Goal: Task Accomplishment & Management: Manage account settings

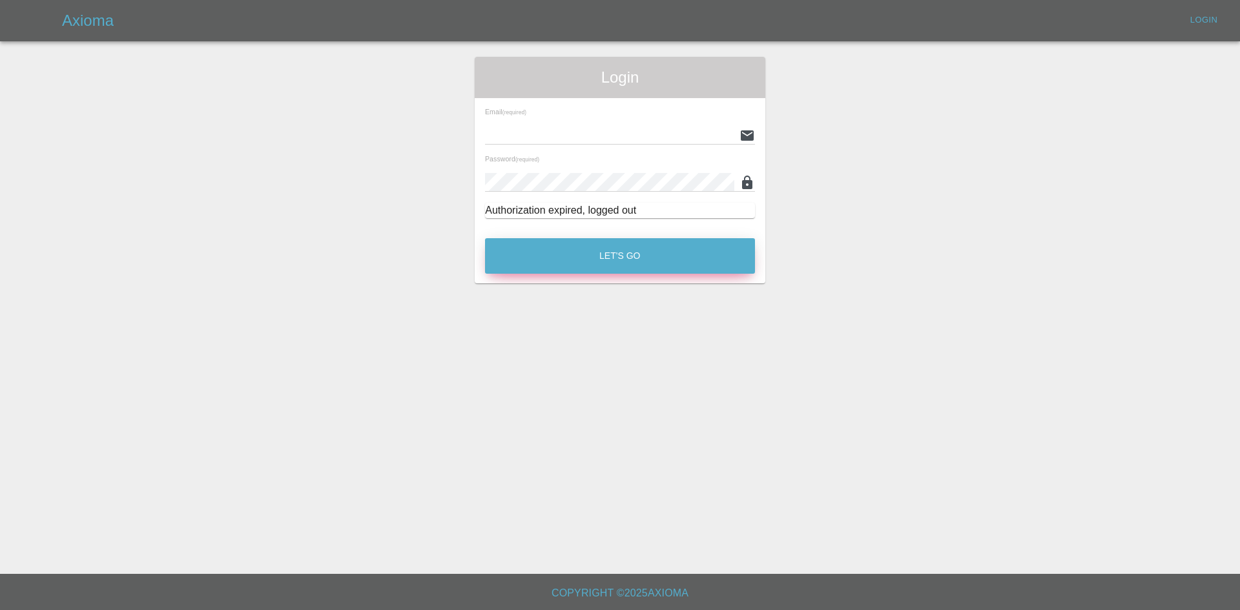
type input "[EMAIL_ADDRESS][DOMAIN_NAME]"
click at [627, 254] on button "Let's Go" at bounding box center [620, 256] width 270 height 36
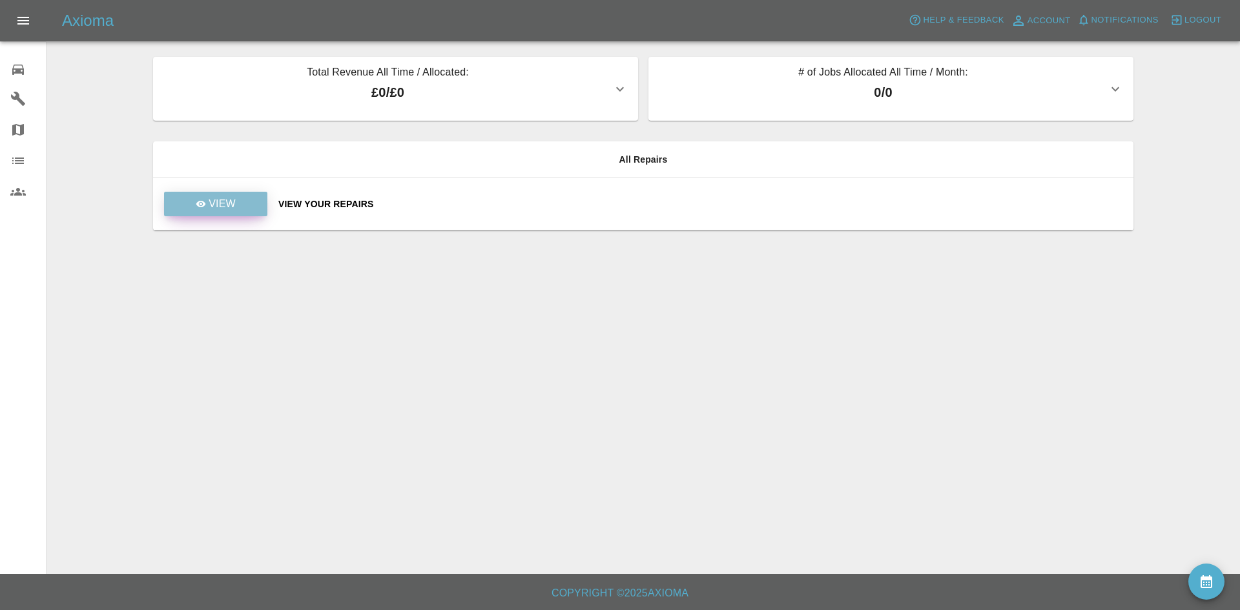
click at [212, 207] on p "View" at bounding box center [222, 203] width 27 height 15
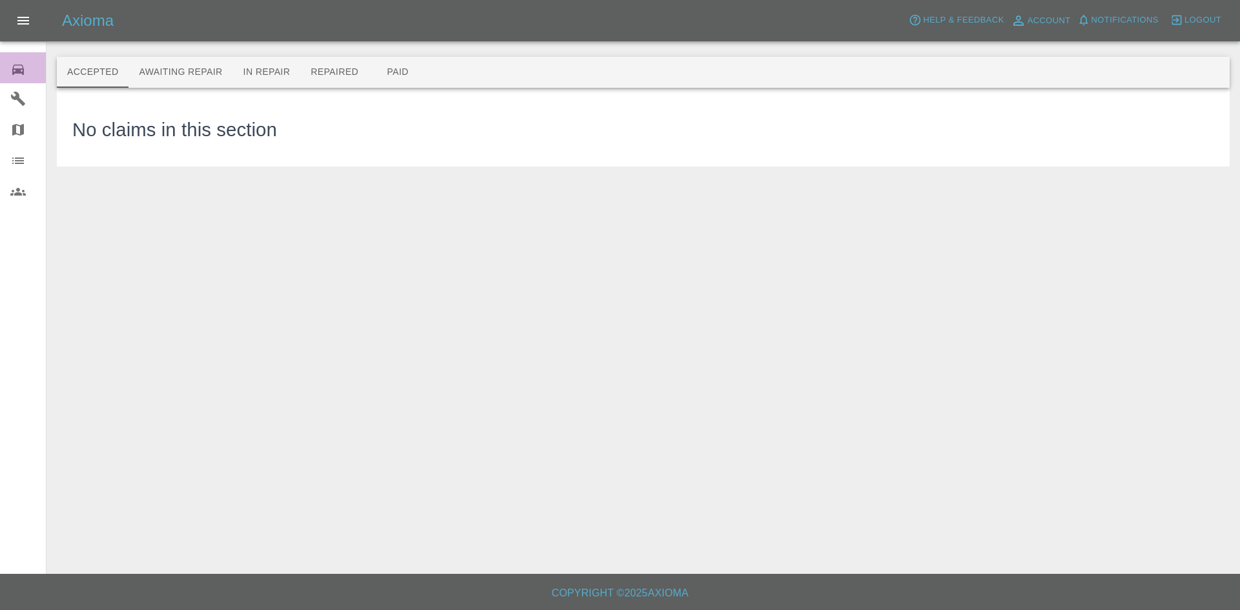
click at [17, 68] on icon at bounding box center [18, 70] width 12 height 10
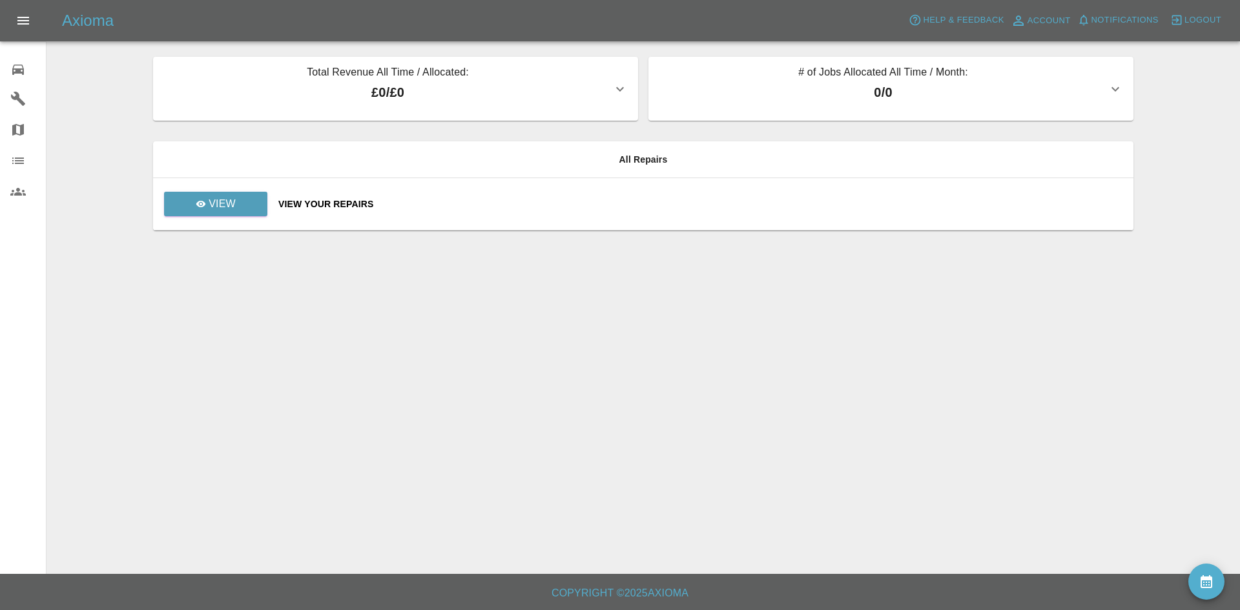
click at [17, 102] on icon at bounding box center [17, 98] width 15 height 15
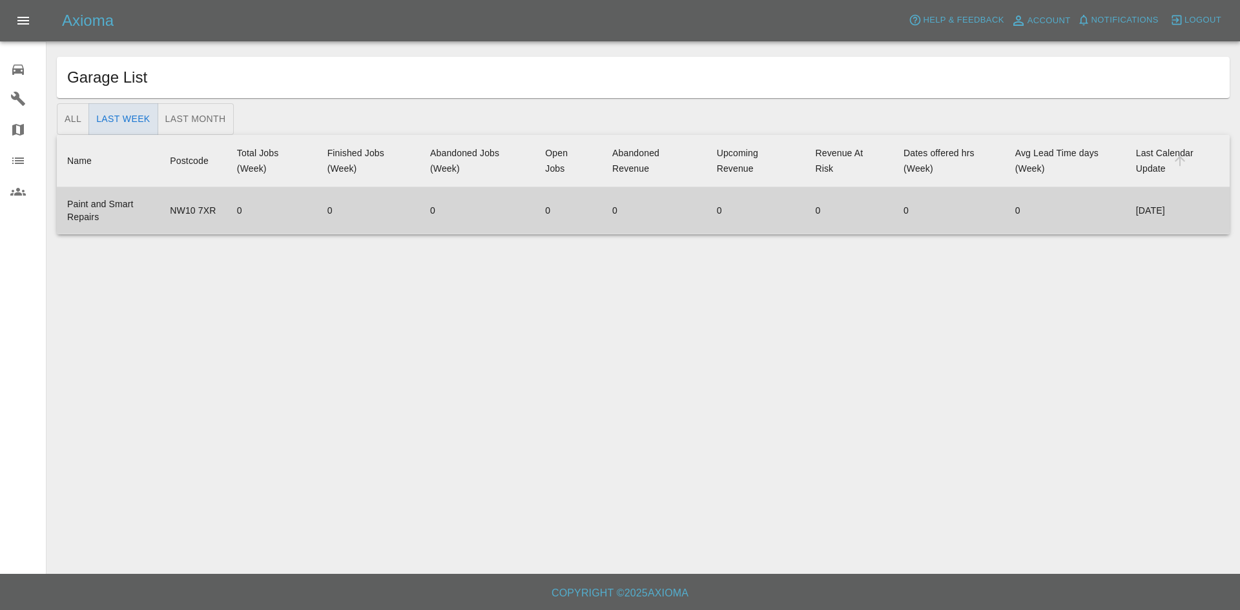
click at [0, 83] on link "Garages" at bounding box center [23, 98] width 46 height 31
click at [268, 207] on td "0" at bounding box center [272, 210] width 90 height 47
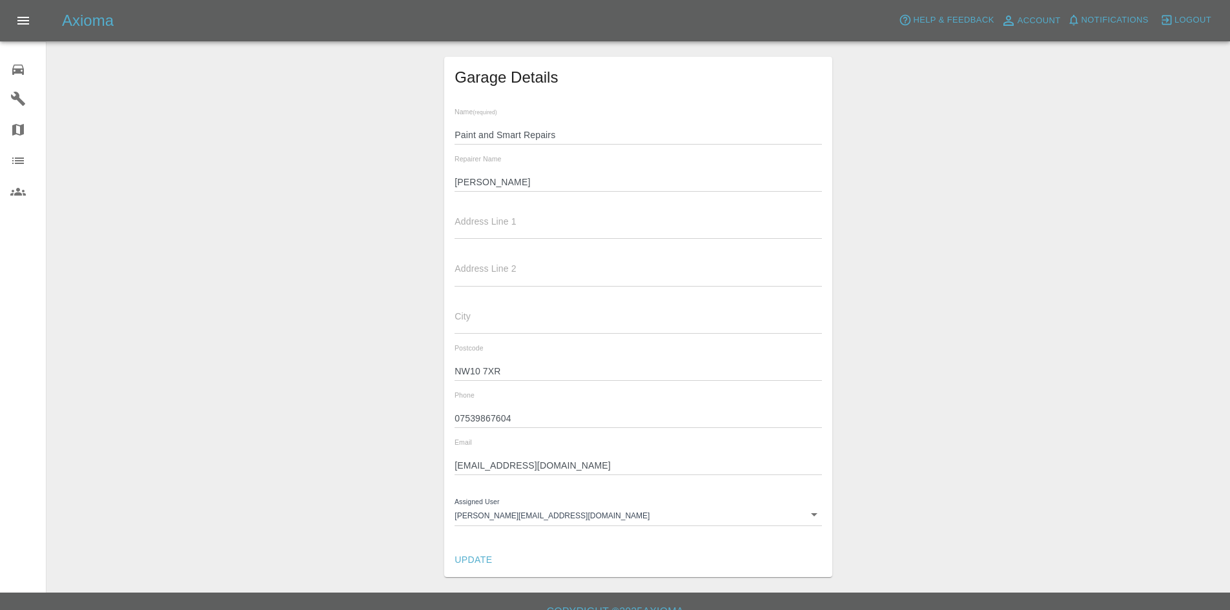
click at [400, 167] on div "Garage Details Name (required) Paint and Smart Repairs Repairer Name [PERSON_NA…" at bounding box center [638, 317] width 1163 height 520
click at [500, 183] on input "[PERSON_NAME]" at bounding box center [638, 182] width 367 height 19
type input "A"
type input "Paint and Smart Repairs"
click at [546, 225] on input "text" at bounding box center [638, 229] width 367 height 19
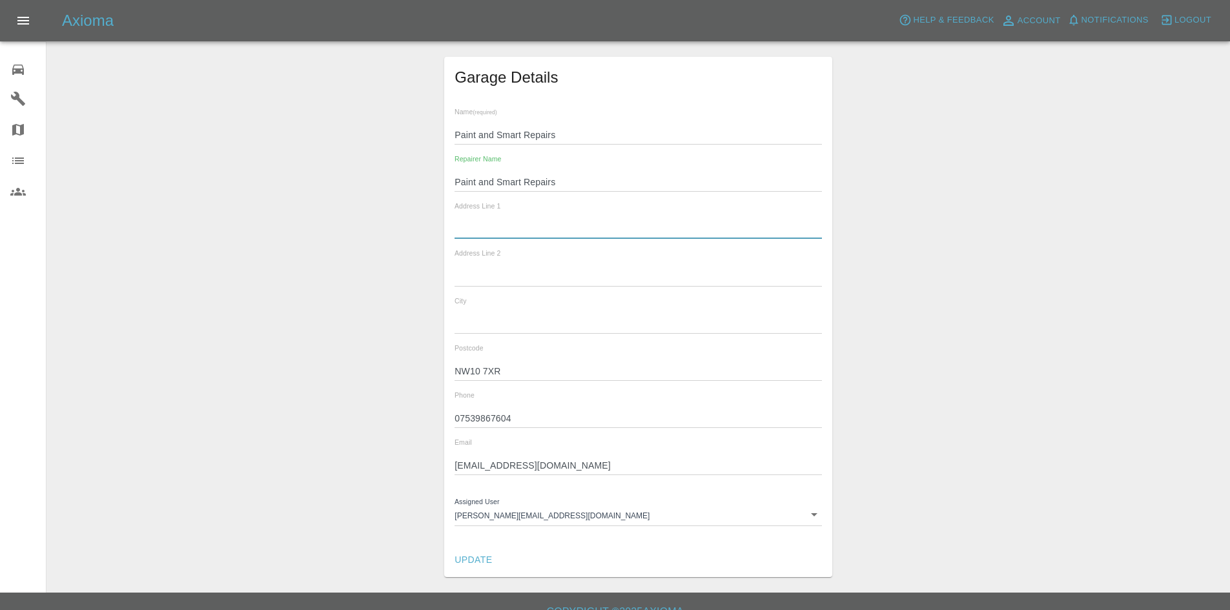
type input "Paint and Smart Repairs"
type input "[STREET_ADDRESS][PERSON_NAME]"
type input "[GEOGRAPHIC_DATA]"
click at [584, 172] on div "Repairer Name Paint and Smart Repairs" at bounding box center [638, 174] width 367 height 36
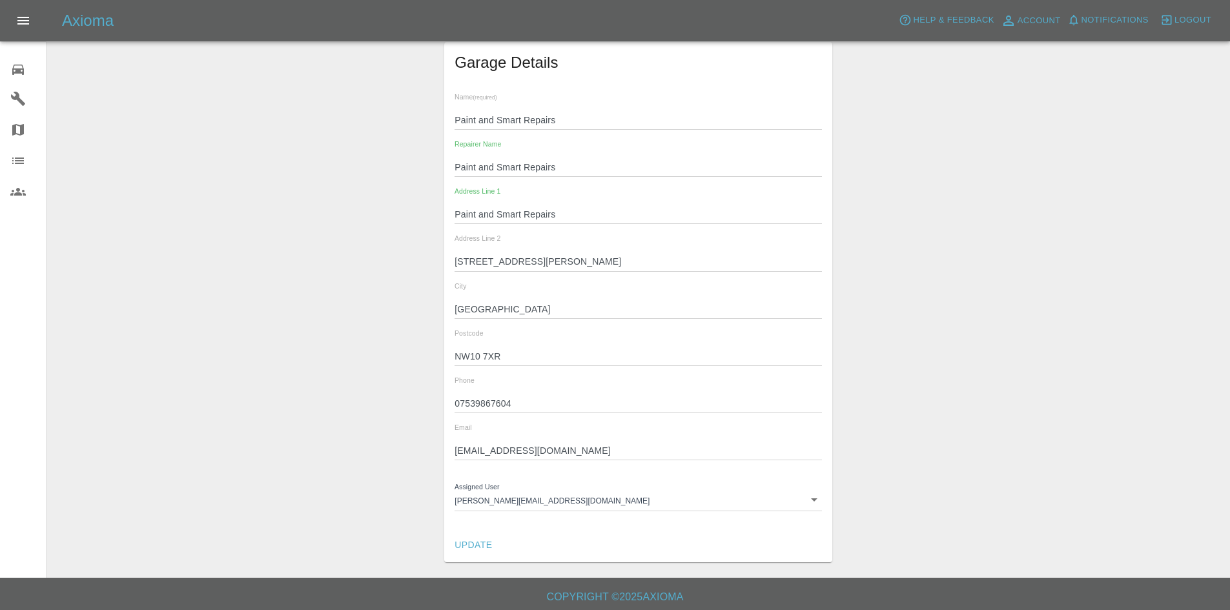
scroll to position [19, 0]
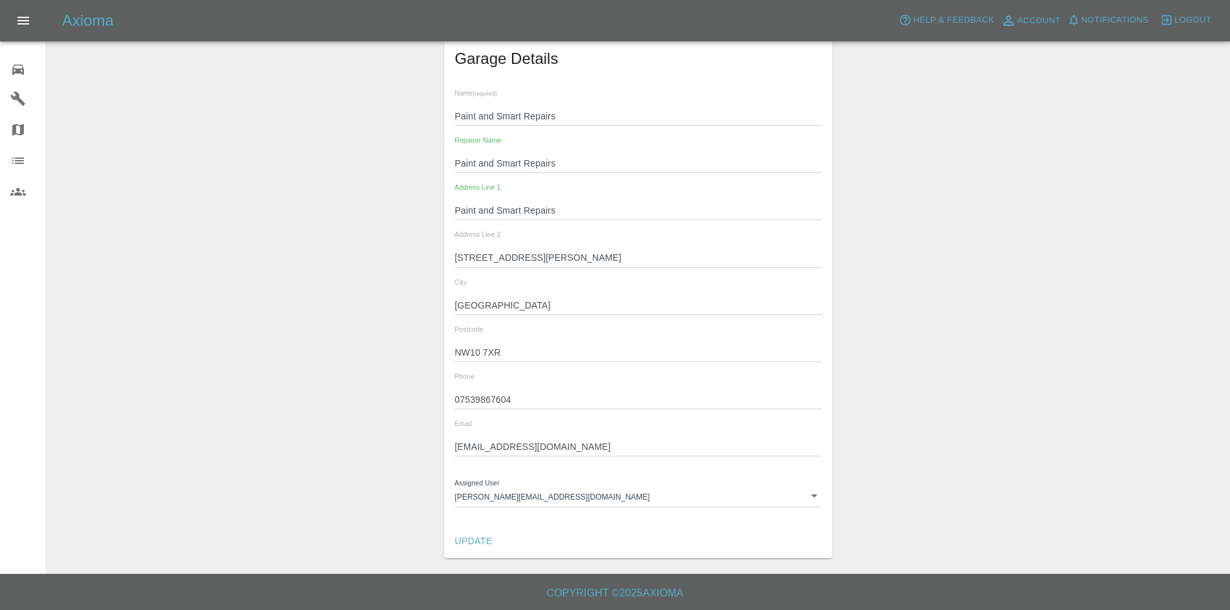
click at [476, 545] on button "Update" at bounding box center [473, 541] width 48 height 24
